Goal: Task Accomplishment & Management: Manage account settings

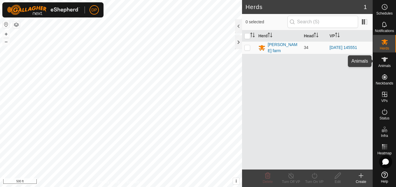
click at [386, 60] on icon at bounding box center [384, 59] width 7 height 7
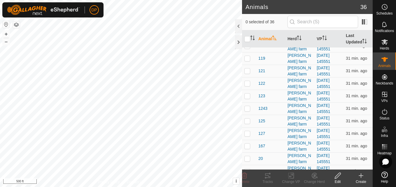
scroll to position [58, 0]
click at [248, 109] on p-checkbox at bounding box center [248, 108] width 6 height 5
checkbox input "false"
click at [239, 41] on div at bounding box center [238, 42] width 7 height 14
